Goal: Task Accomplishment & Management: Manage account settings

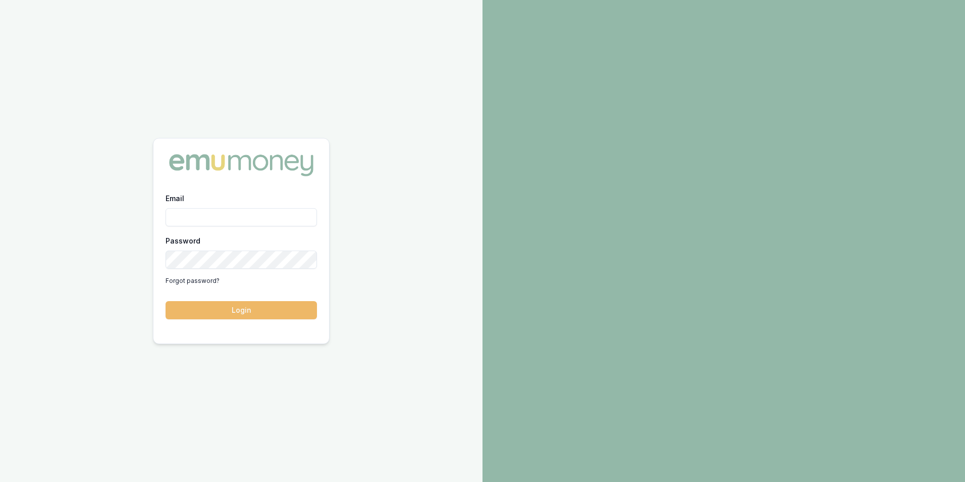
type input "[PERSON_NAME][EMAIL_ADDRESS][PERSON_NAME][DOMAIN_NAME]"
click at [284, 313] on button "Login" at bounding box center [241, 310] width 151 height 18
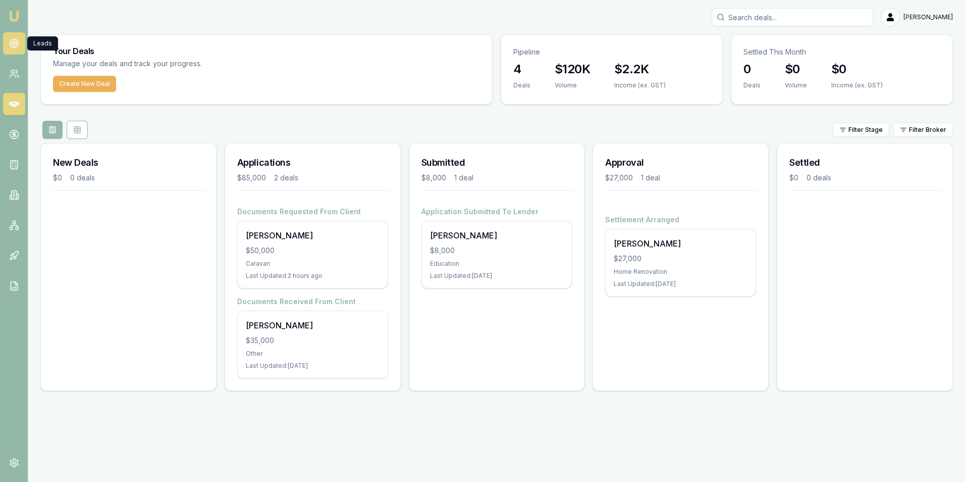
click at [11, 44] on icon at bounding box center [14, 43] width 10 height 10
